Goal: Information Seeking & Learning: Learn about a topic

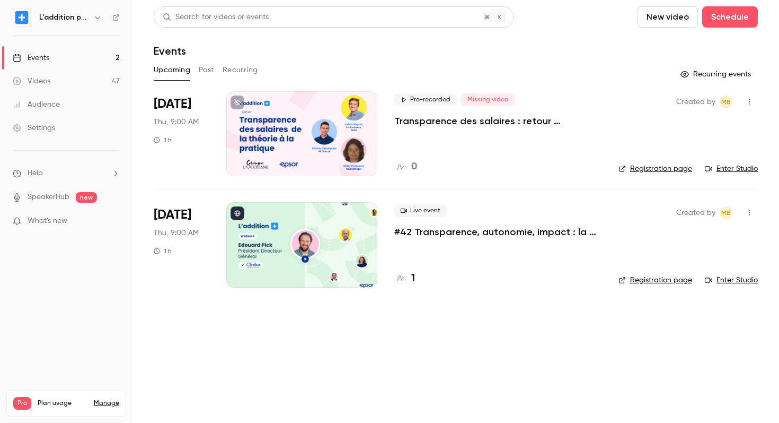
click at [507, 231] on p "#42 Transparence, autonomie, impact : la recette Clinitex" at bounding box center [498, 231] width 207 height 13
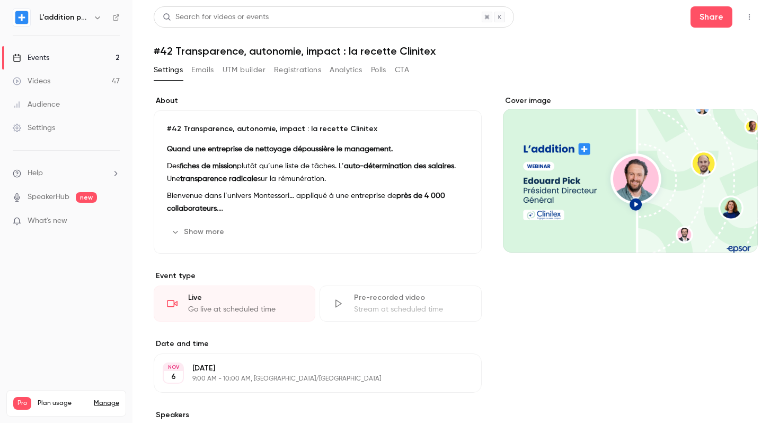
click at [258, 52] on h1 "#42 Transparence, autonomie, impact : la recette Clinitex" at bounding box center [456, 51] width 604 height 13
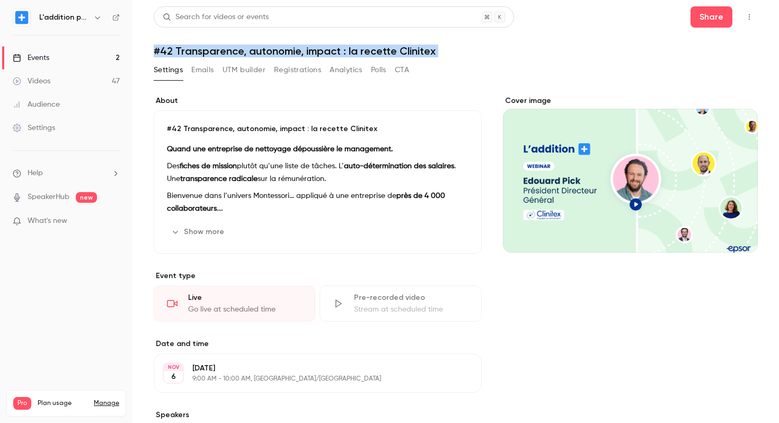
click at [258, 52] on h1 "#42 Transparence, autonomie, impact : la recette Clinitex" at bounding box center [456, 51] width 604 height 13
copy div "#42 Transparence, autonomie, impact : la recette Clinitex Settings Emails UTM b…"
click at [85, 57] on link "Events 2" at bounding box center [66, 57] width 133 height 23
